Goal: Navigation & Orientation: Find specific page/section

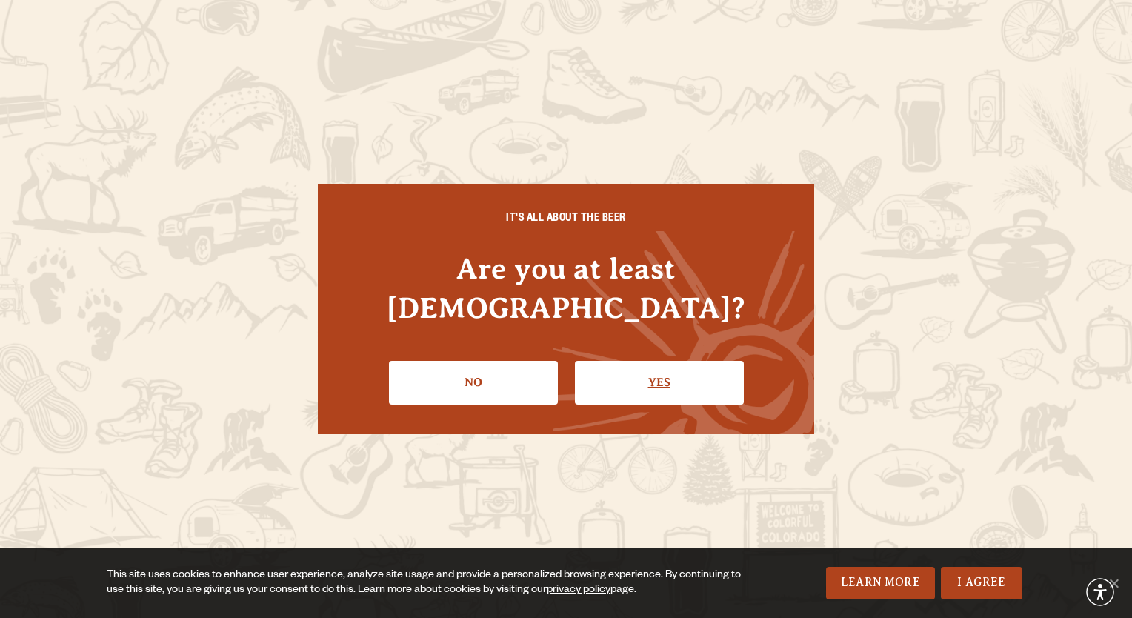
click at [646, 377] on link "Yes" at bounding box center [659, 382] width 169 height 43
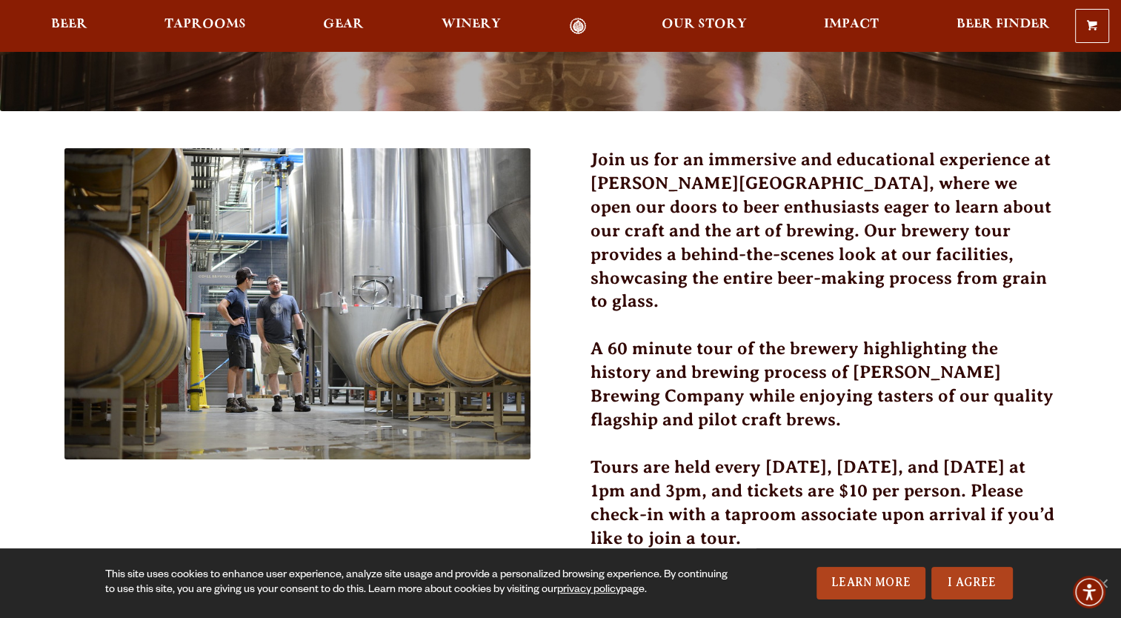
scroll to position [395, 0]
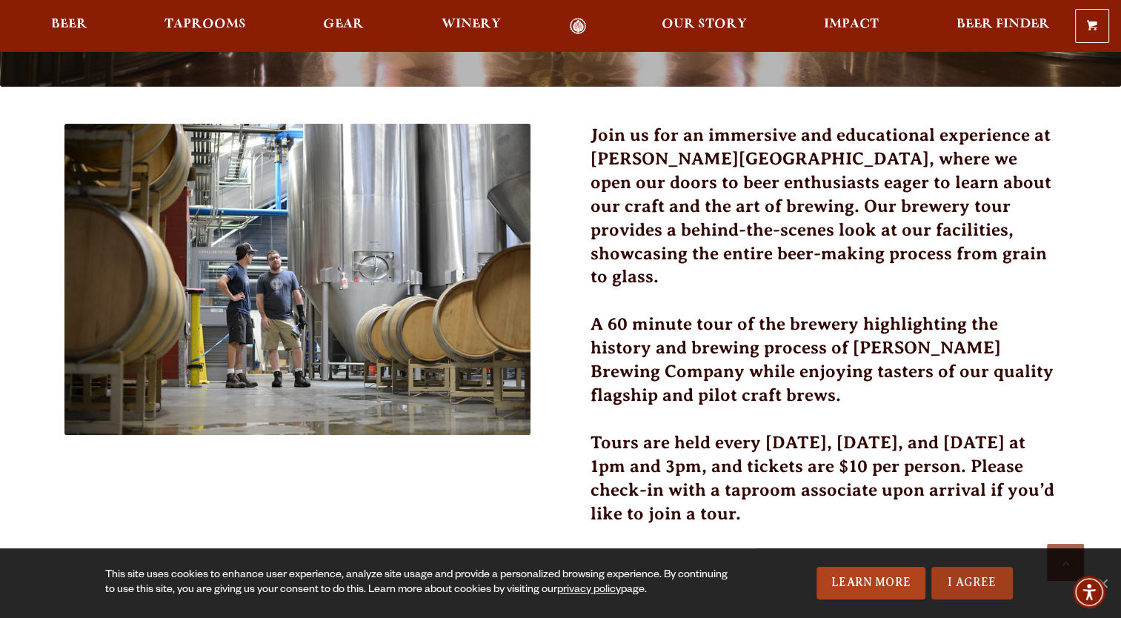
click at [982, 579] on link "I Agree" at bounding box center [971, 583] width 81 height 33
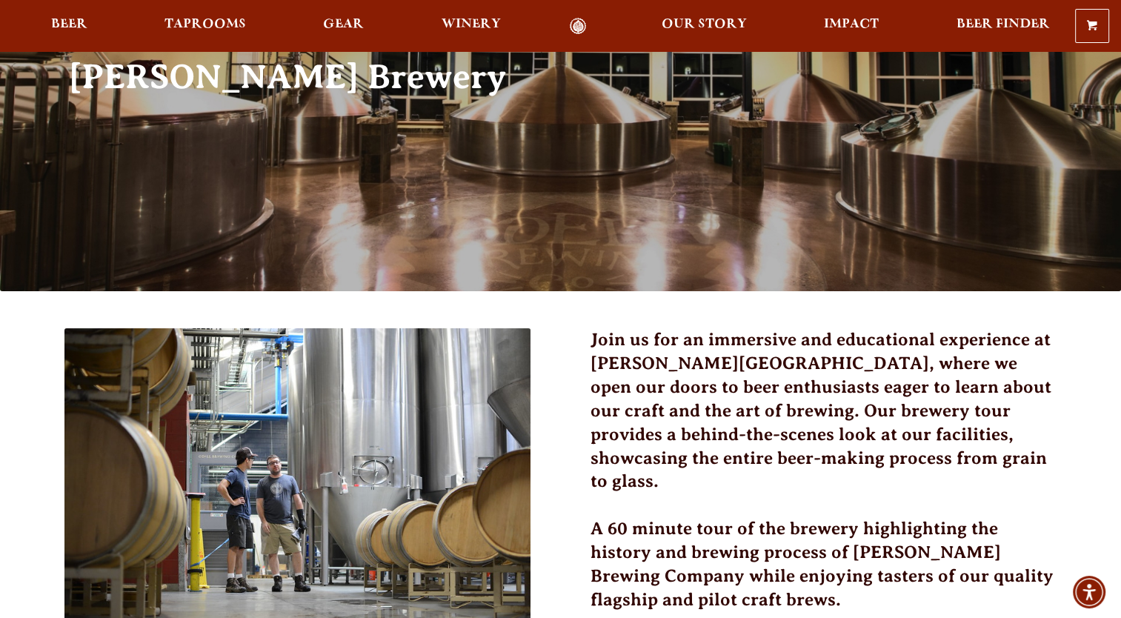
scroll to position [0, 0]
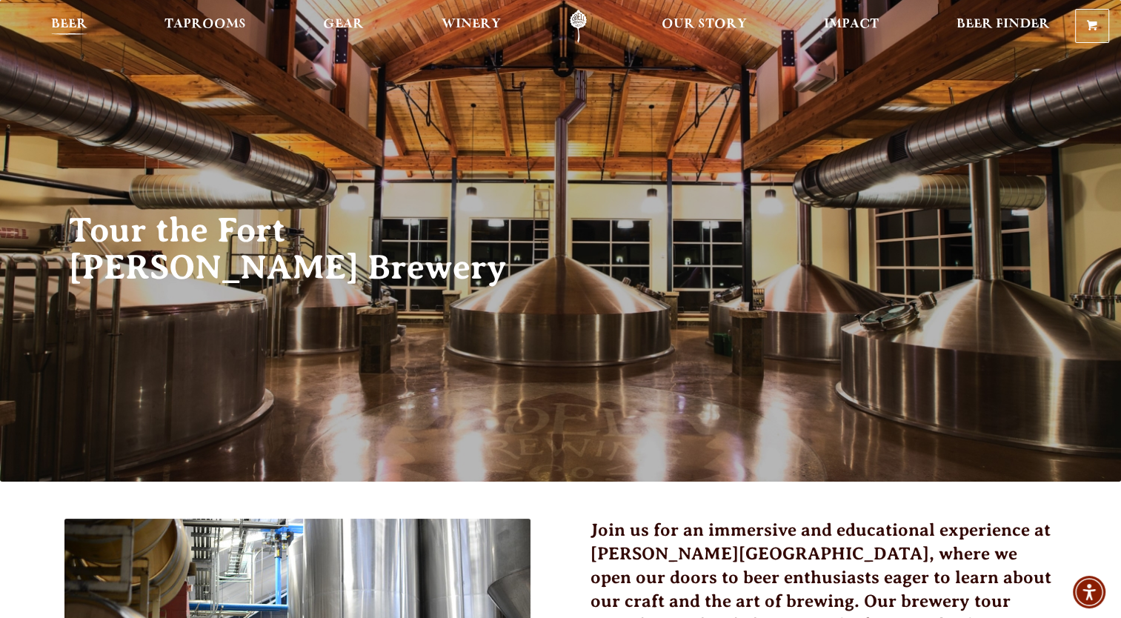
click at [61, 22] on span "Beer" at bounding box center [69, 25] width 36 height 12
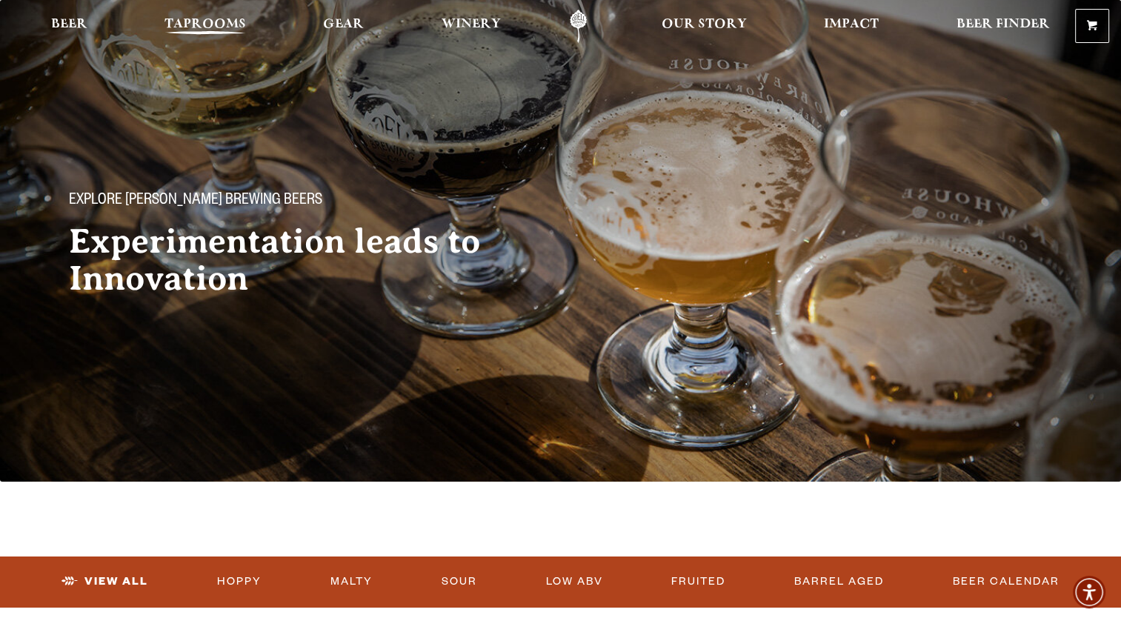
click at [200, 25] on span "Taprooms" at bounding box center [204, 25] width 81 height 12
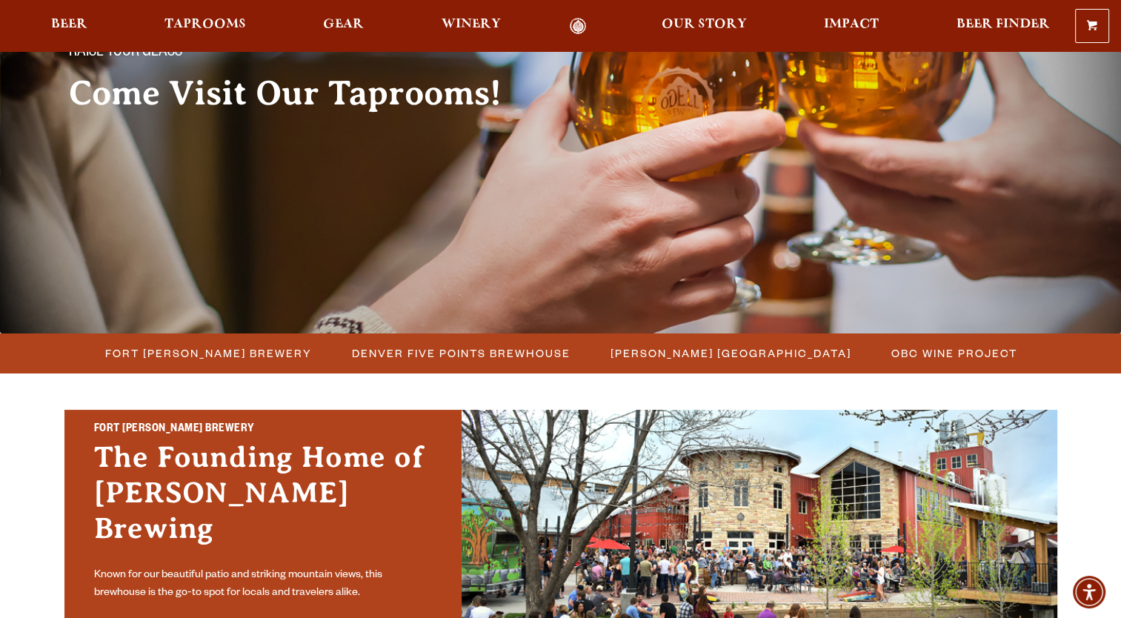
scroll to position [173, 0]
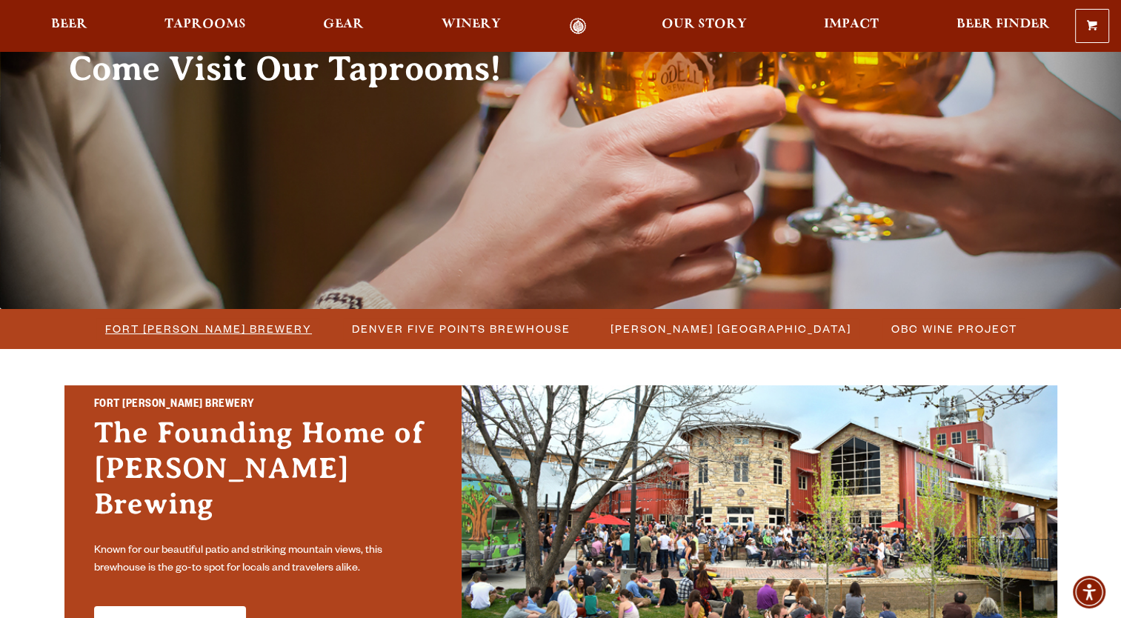
click at [230, 330] on span "Fort [PERSON_NAME] Brewery" at bounding box center [208, 328] width 207 height 21
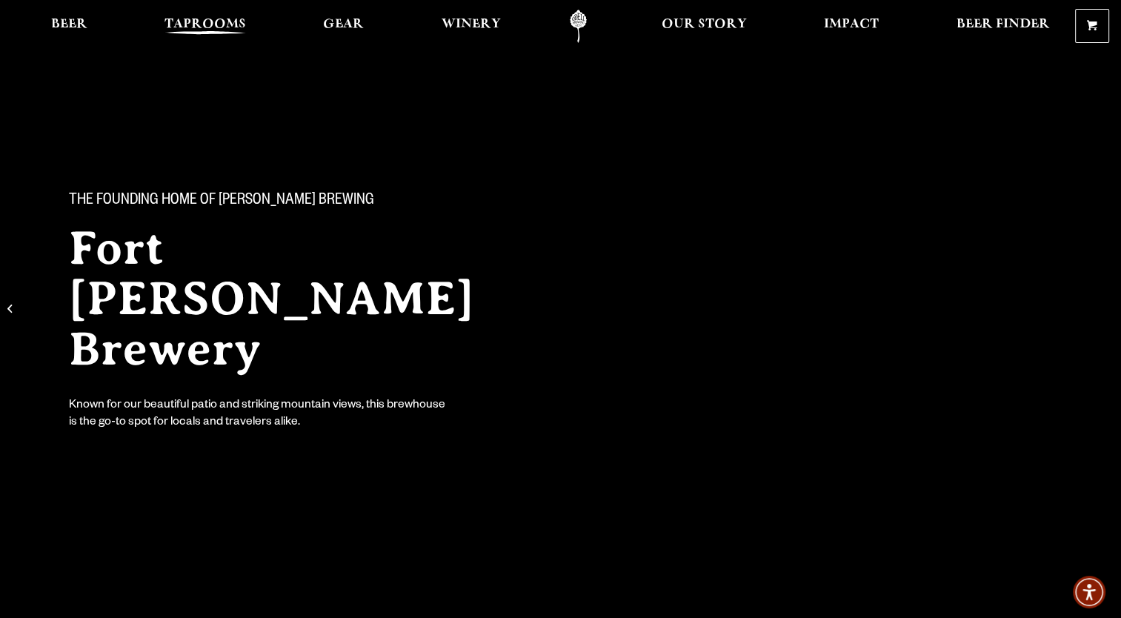
click at [204, 19] on span "Taprooms" at bounding box center [204, 25] width 81 height 12
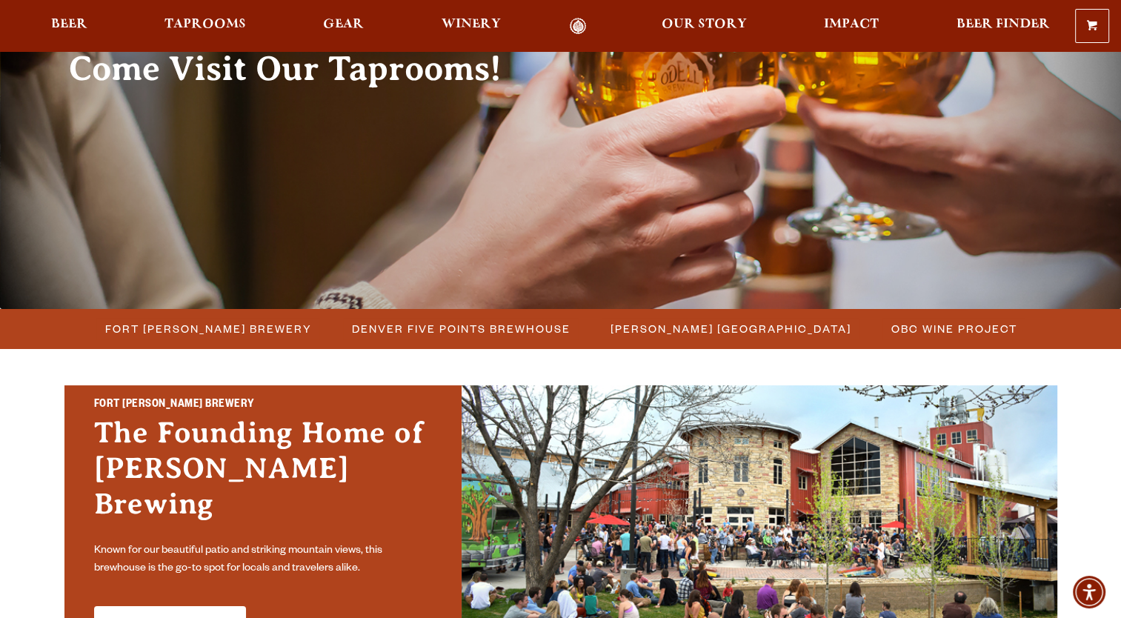
scroll to position [296, 0]
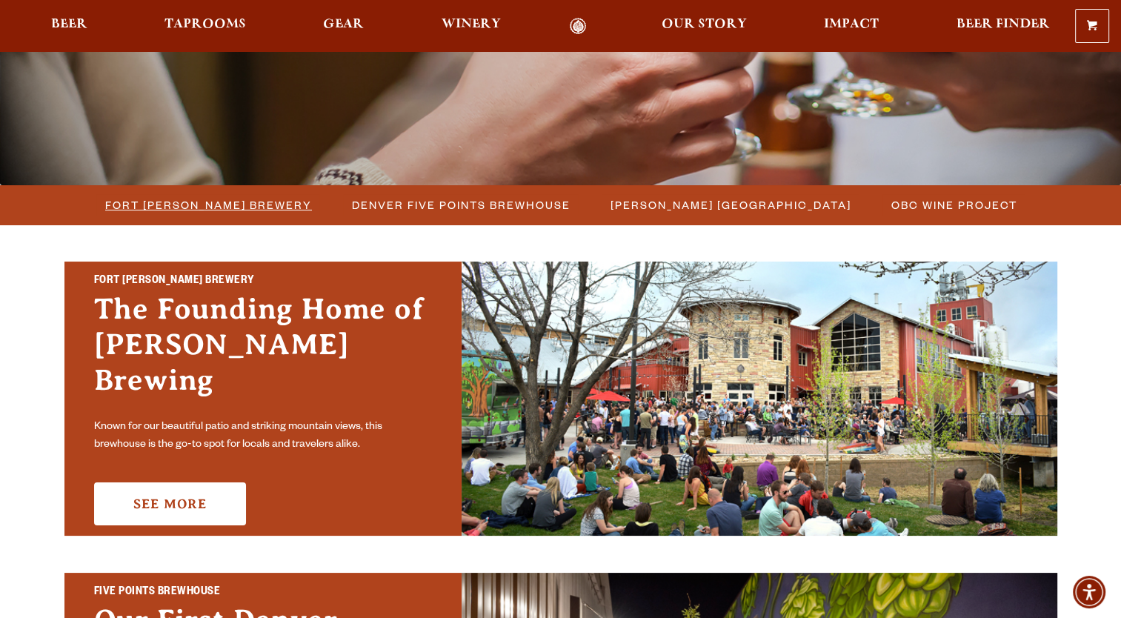
click at [190, 205] on span "Fort [PERSON_NAME] Brewery" at bounding box center [208, 204] width 207 height 21
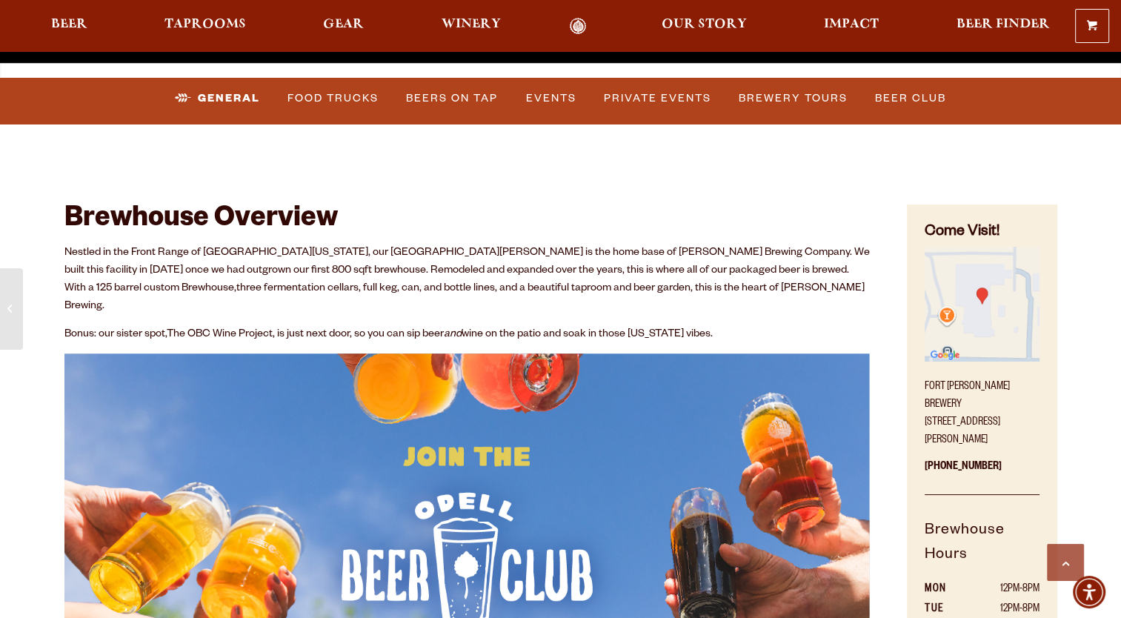
scroll to position [593, 0]
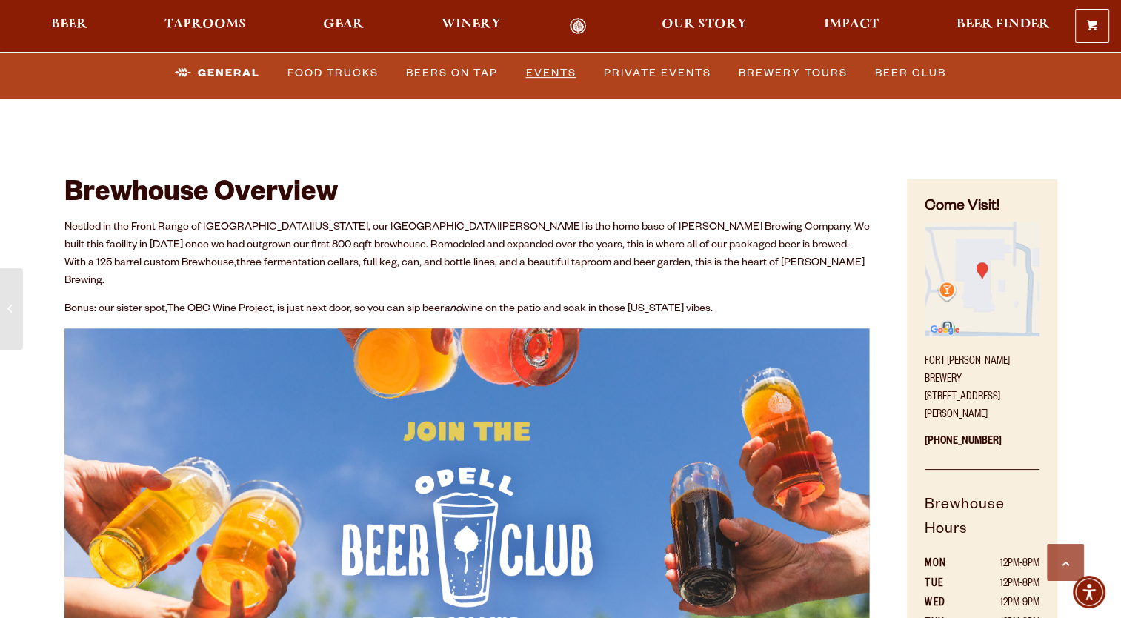
click at [546, 73] on link "Events" at bounding box center [551, 73] width 62 height 34
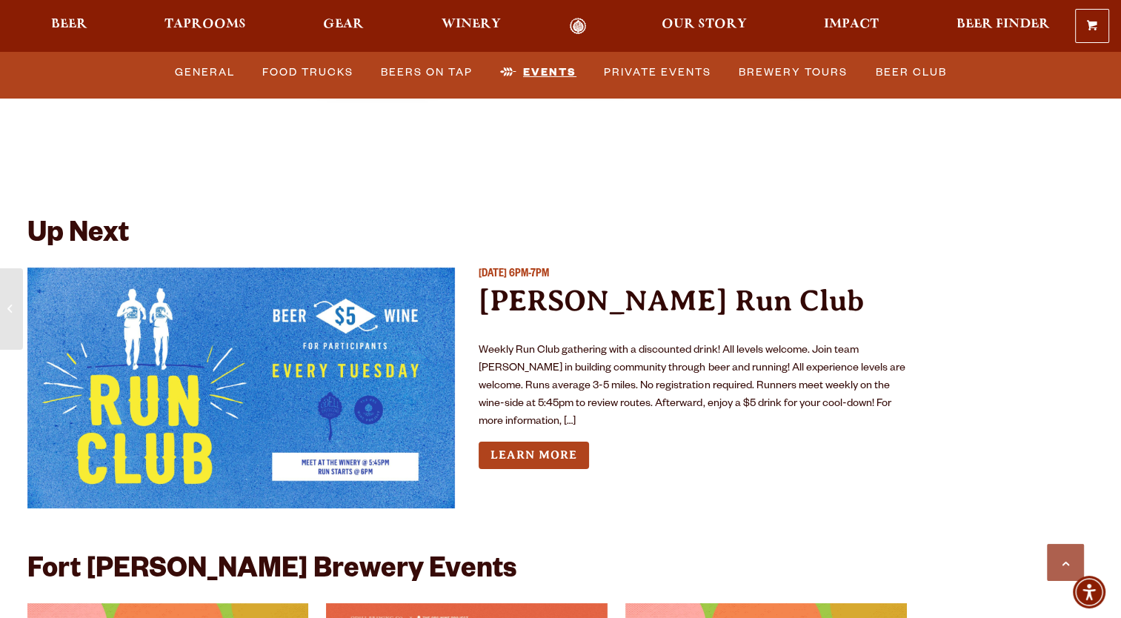
scroll to position [5338, 0]
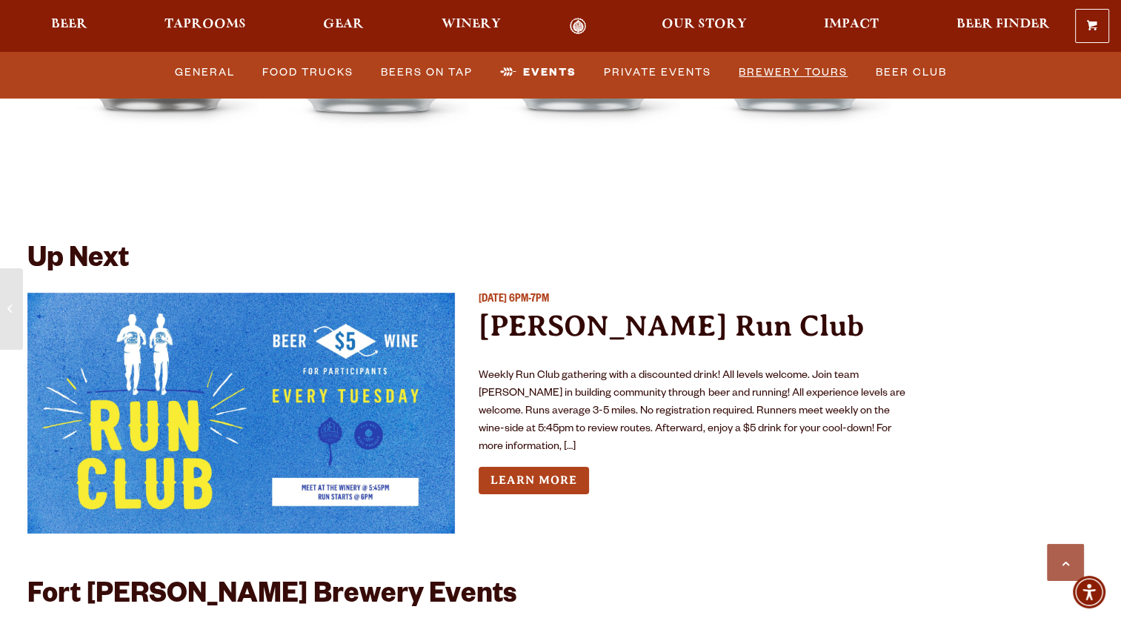
click at [775, 71] on link "Brewery Tours" at bounding box center [793, 73] width 121 height 34
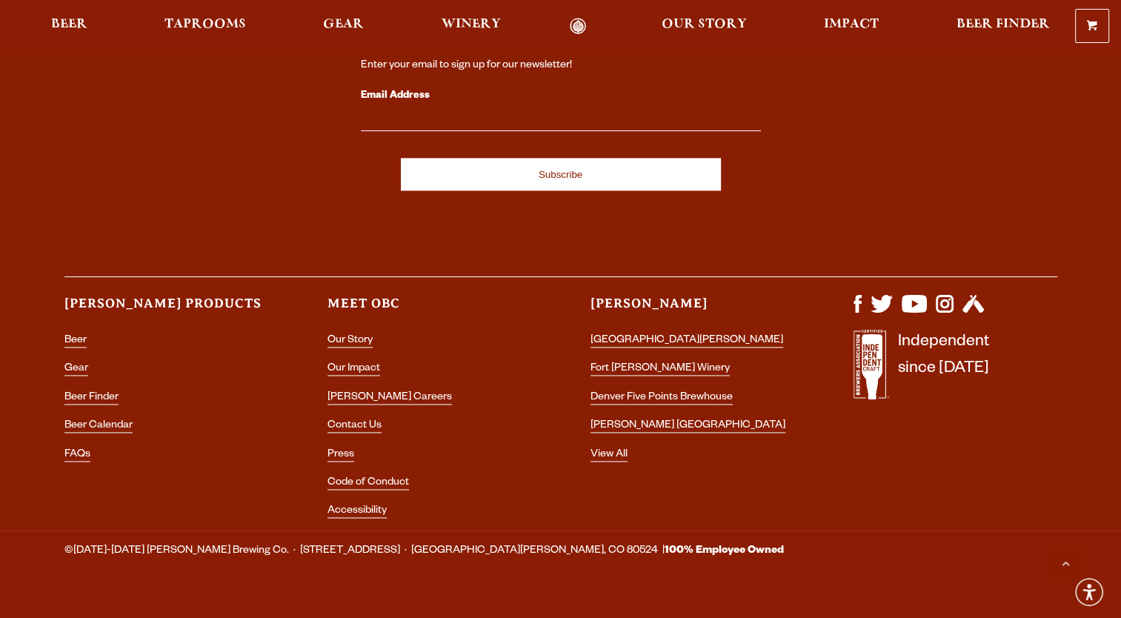
scroll to position [2045, 0]
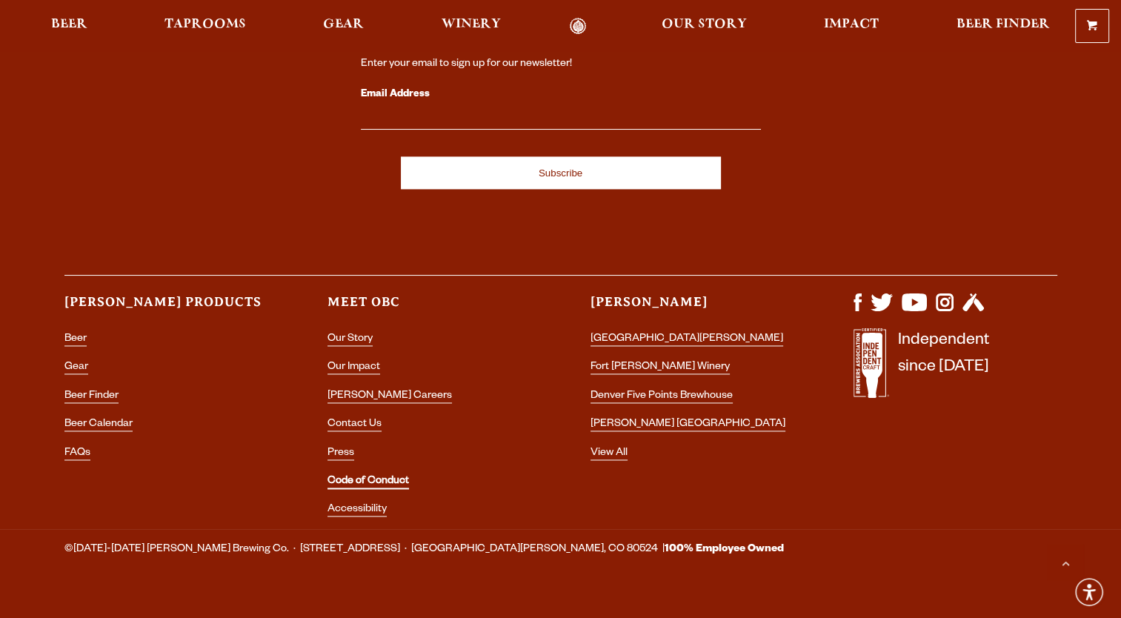
click at [382, 476] on link "Code of Conduct" at bounding box center [367, 482] width 81 height 13
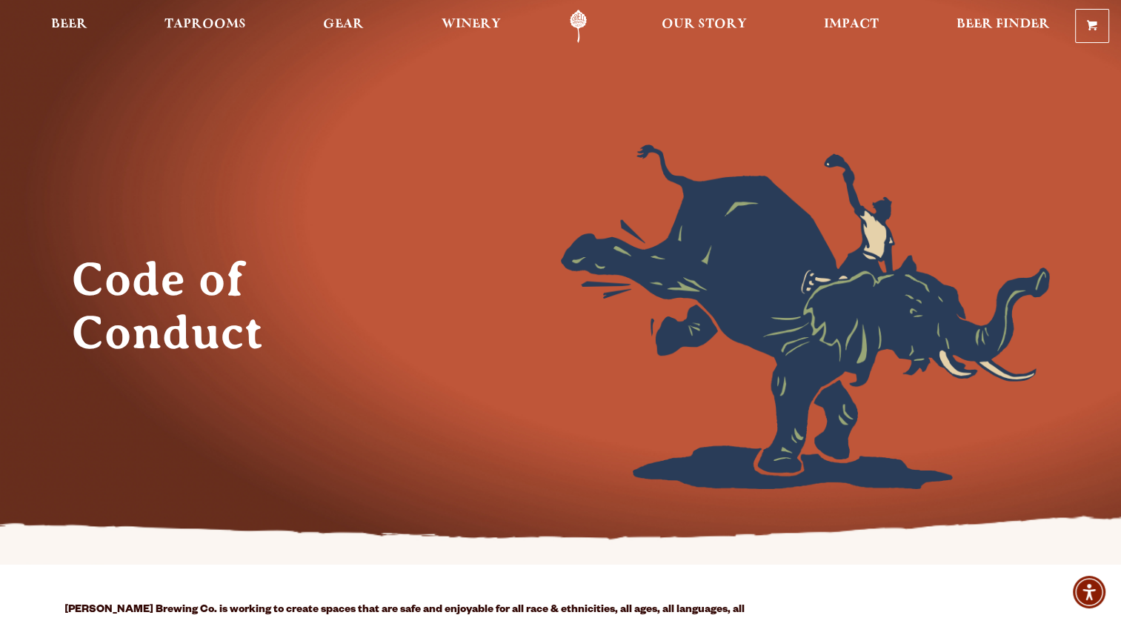
click at [574, 19] on link "Odell Home" at bounding box center [578, 26] width 56 height 33
